Goal: Information Seeking & Learning: Compare options

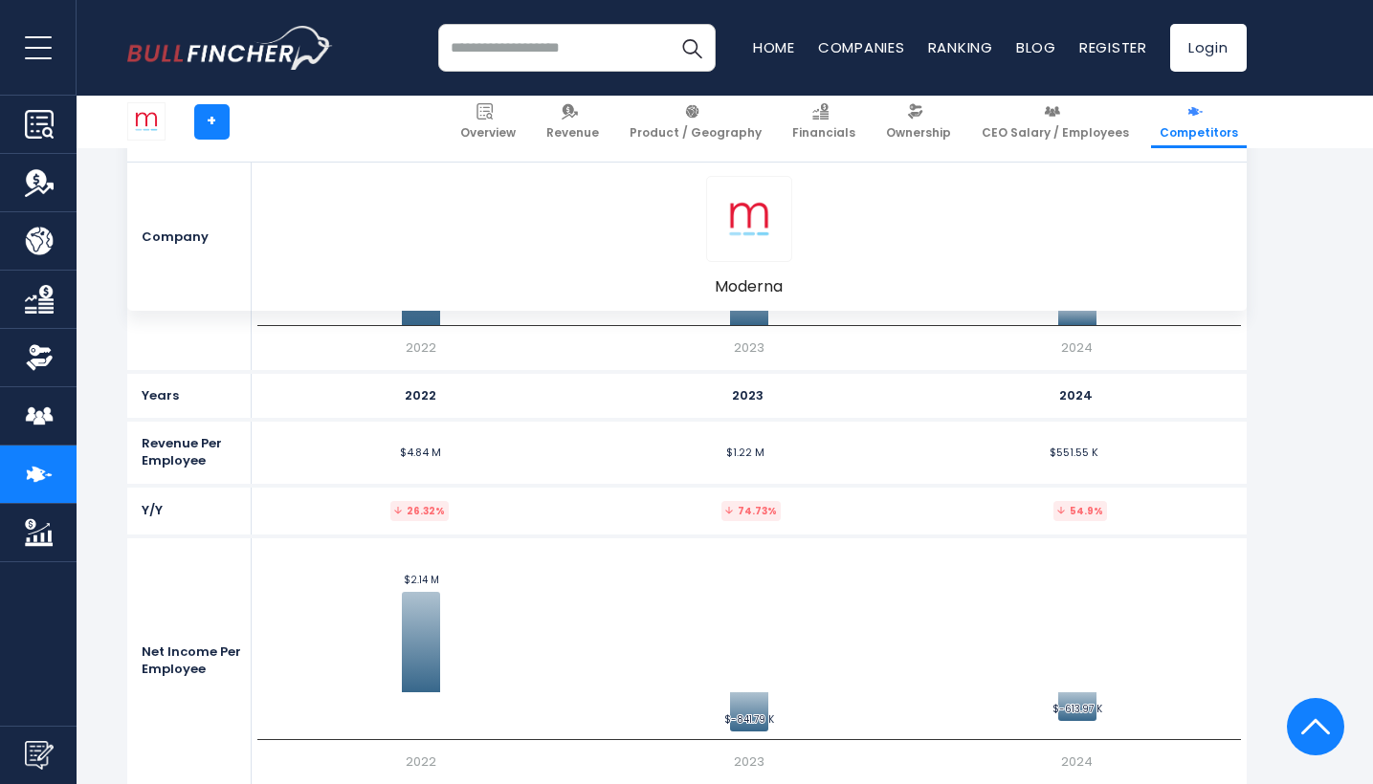
scroll to position [4330, 0]
click at [484, 135] on link "Overview" at bounding box center [487, 122] width 73 height 53
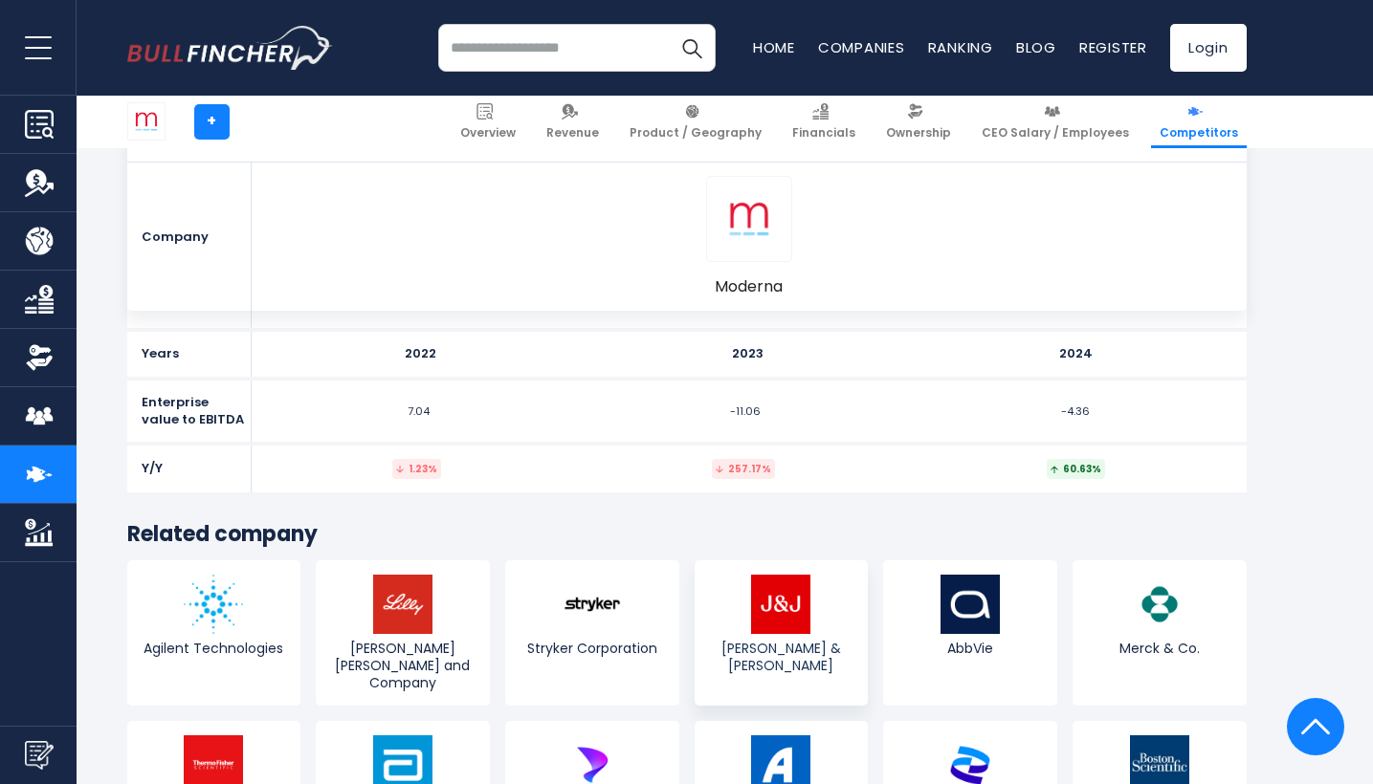
scroll to position [10276, 0]
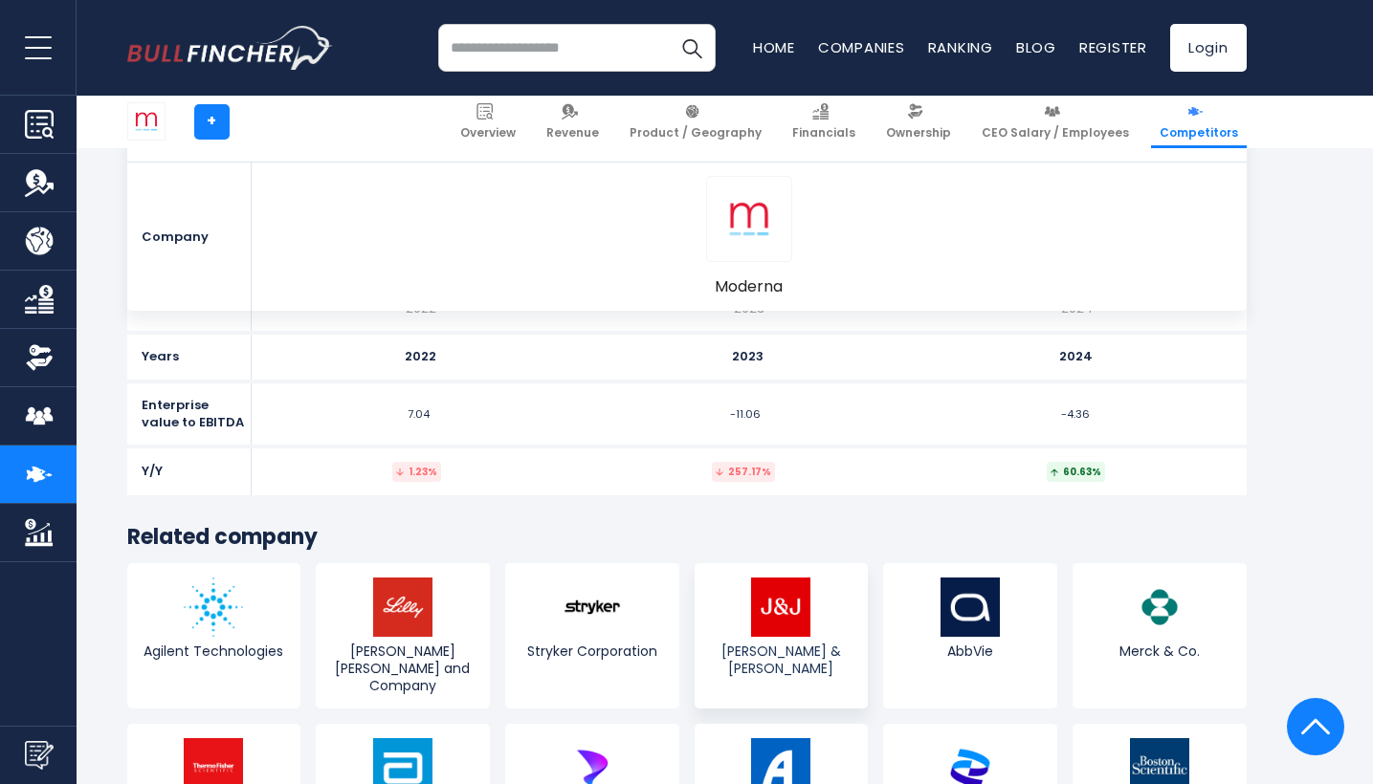
click at [801, 578] on img at bounding box center [780, 607] width 59 height 59
click at [987, 738] on img at bounding box center [969, 767] width 59 height 59
click at [376, 578] on img at bounding box center [402, 607] width 59 height 59
click at [998, 578] on img at bounding box center [969, 607] width 59 height 59
click at [967, 738] on img at bounding box center [969, 767] width 59 height 59
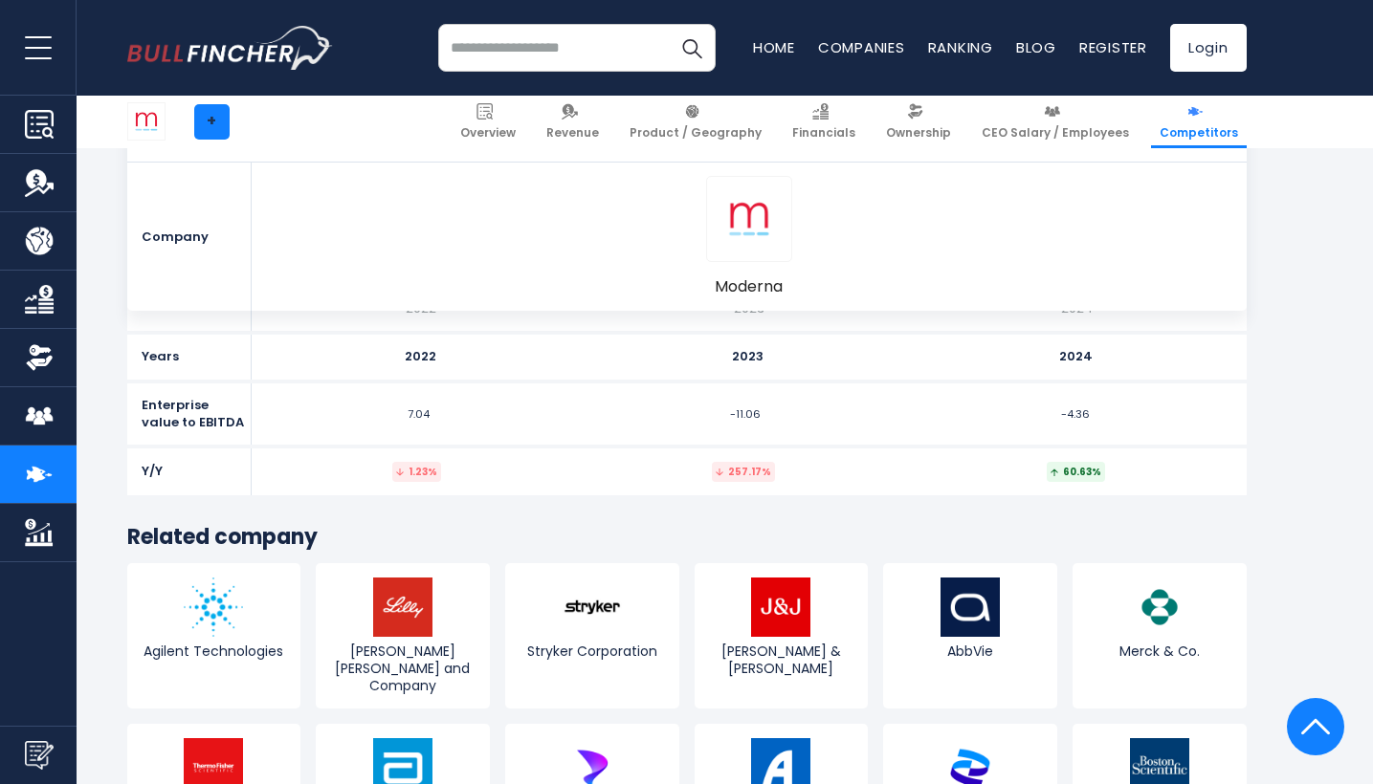
click at [218, 122] on link "+" at bounding box center [211, 121] width 35 height 35
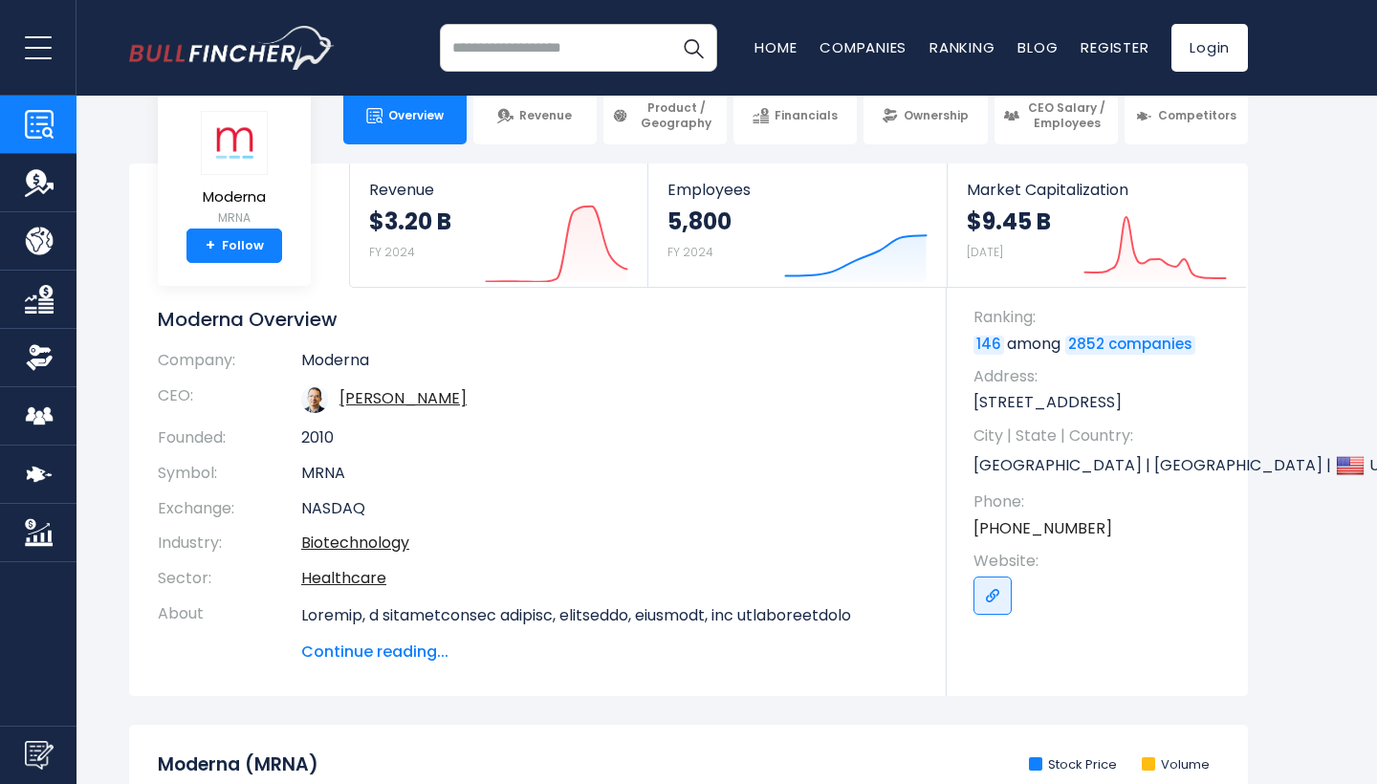
scroll to position [10, 0]
